Goal: Transaction & Acquisition: Purchase product/service

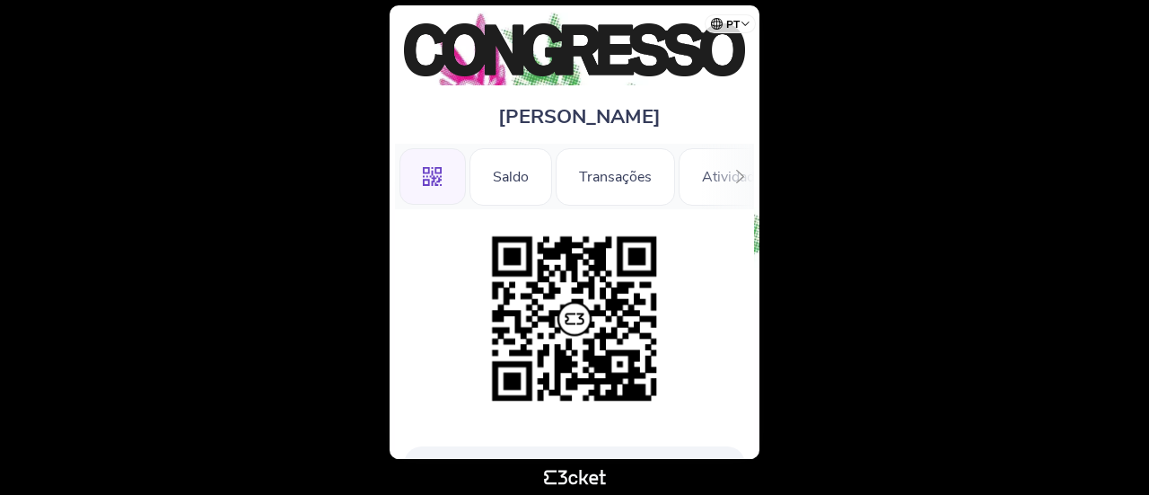
click at [743, 175] on icon at bounding box center [740, 176] width 8 height 13
click at [686, 172] on div "Informações" at bounding box center [690, 176] width 126 height 57
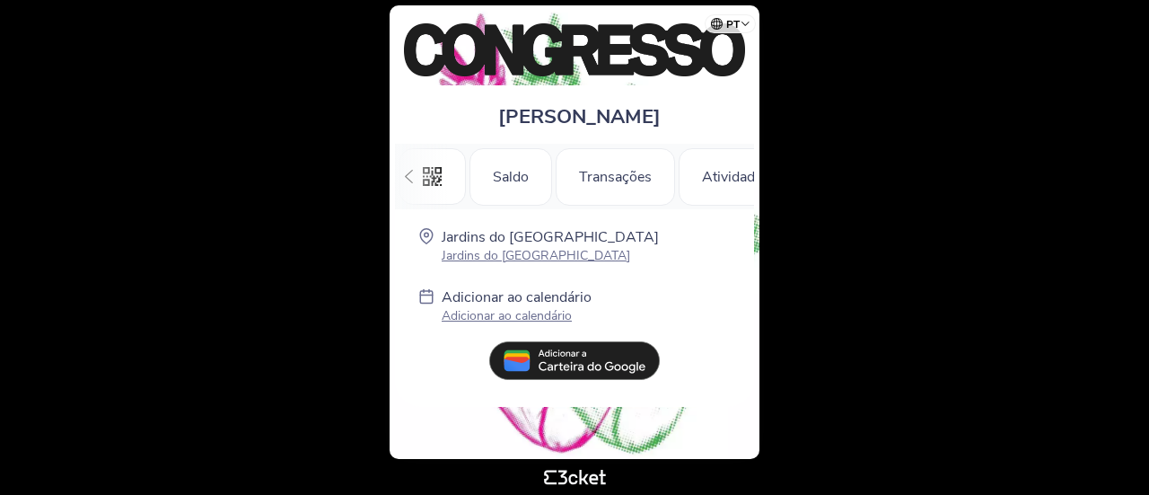
scroll to position [0, 170]
click at [408, 179] on icon at bounding box center [409, 176] width 8 height 13
click at [408, 179] on div ".st0{fill-rule:evenodd;clip-rule:evenodd;}" at bounding box center [433, 176] width 66 height 57
